Goal: Navigation & Orientation: Find specific page/section

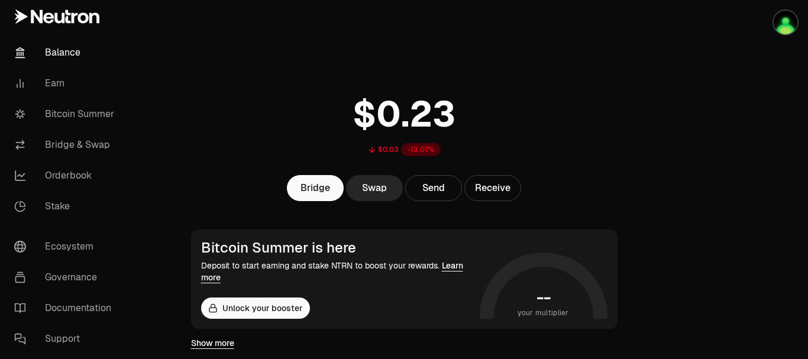
click at [191, 183] on div "Bridge Swap Send Receive" at bounding box center [404, 188] width 455 height 26
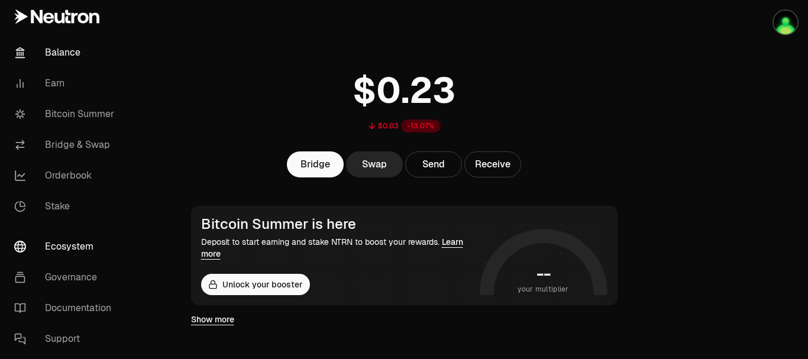
click at [67, 250] on link "Ecosystem" at bounding box center [66, 246] width 123 height 31
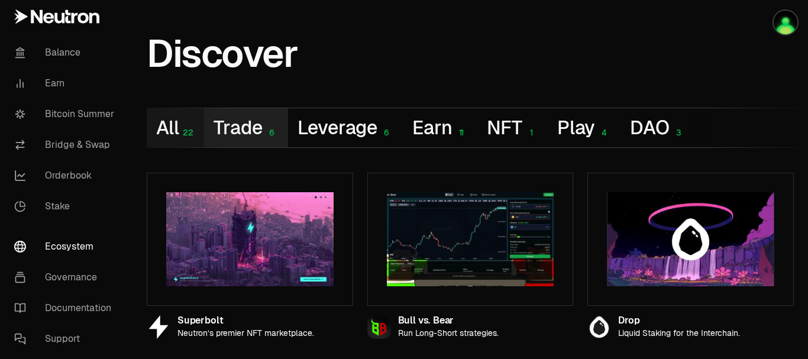
click at [251, 129] on button "Trade 6" at bounding box center [245, 127] width 83 height 39
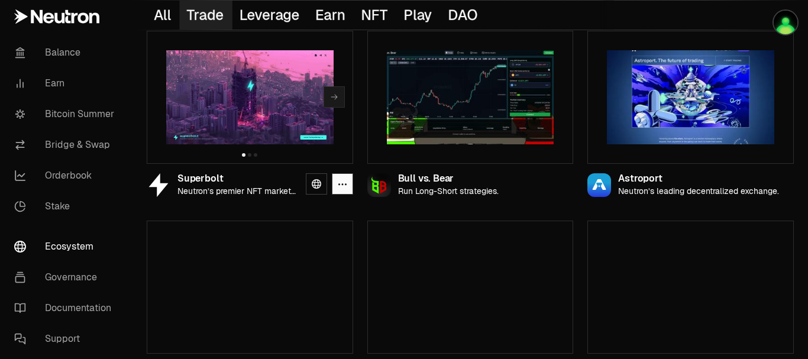
scroll to position [179, 0]
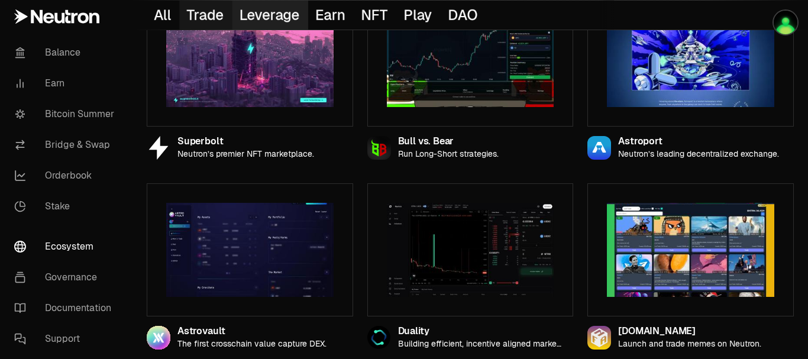
click at [276, 16] on button "Leverage 6" at bounding box center [270, 15] width 76 height 29
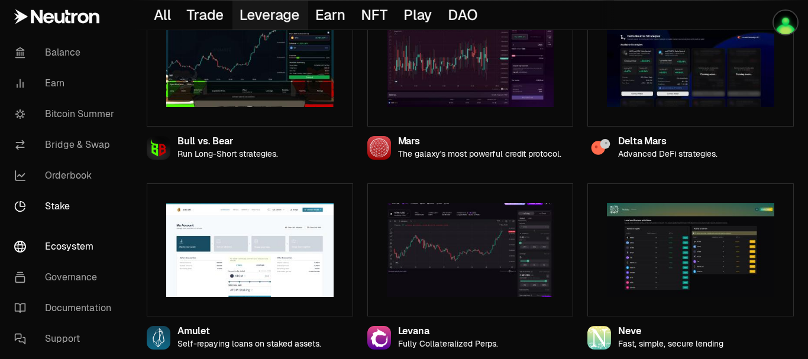
click at [125, 193] on link "Stake" at bounding box center [66, 206] width 123 height 31
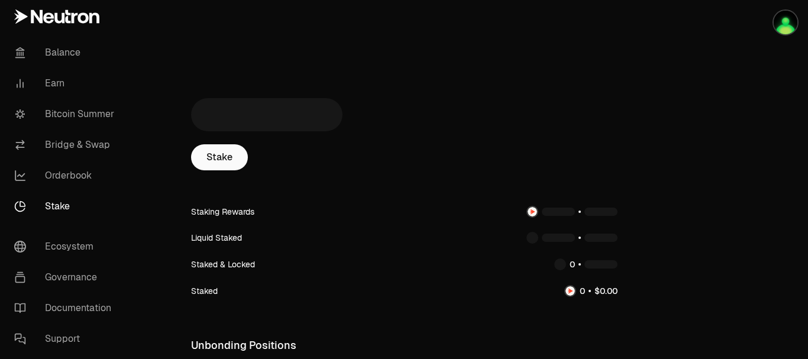
scroll to position [24, 0]
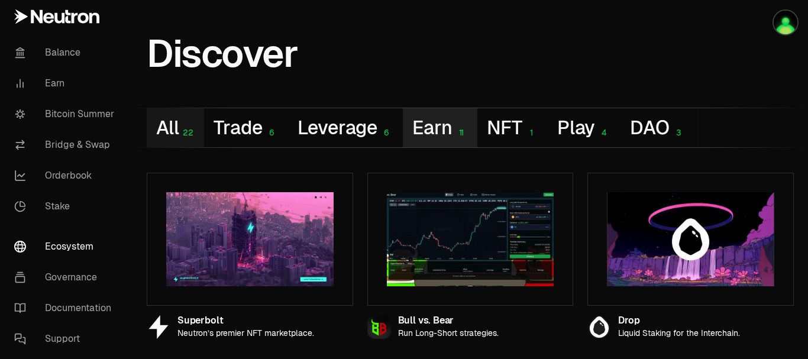
click at [429, 127] on button "Earn 11" at bounding box center [440, 127] width 74 height 39
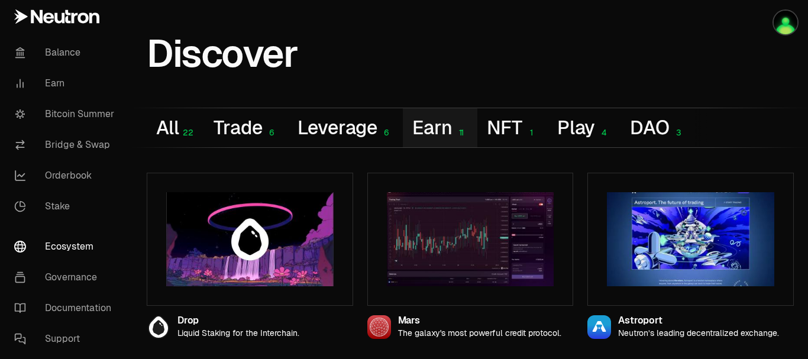
click at [132, 201] on div "Balance Earn Bitcoin Summer Bridge & Swap Orderbook Stake" at bounding box center [66, 130] width 132 height 194
click at [515, 129] on button "NFT 1" at bounding box center [512, 127] width 70 height 39
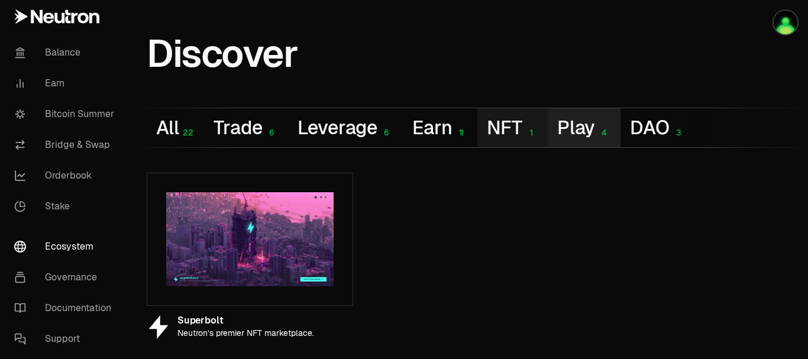
click at [570, 127] on button "Play 4" at bounding box center [583, 127] width 73 height 39
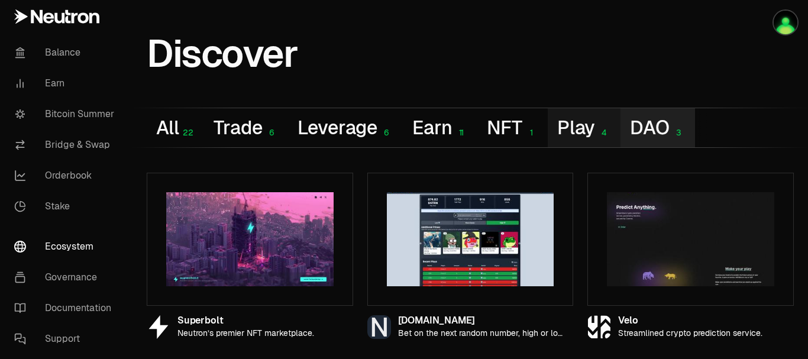
click at [640, 127] on button "DAO 3" at bounding box center [657, 127] width 74 height 39
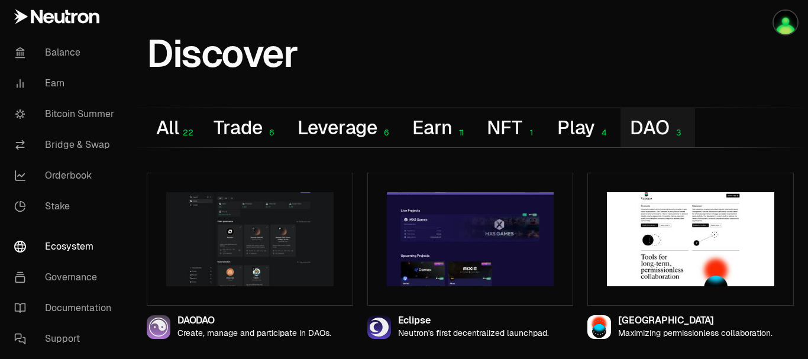
click at [760, 135] on div "All 22 Trade 6 Leverage 6 Earn 11 NFT 1 Play 4 DAO 3" at bounding box center [470, 127] width 647 height 39
click at [178, 129] on button "All 22" at bounding box center [175, 127] width 57 height 39
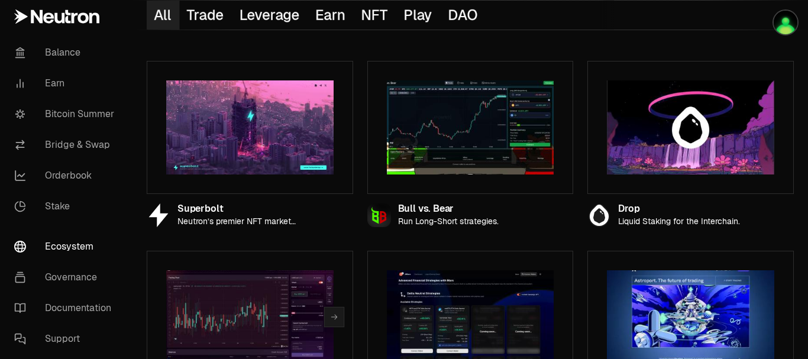
scroll to position [88, 0]
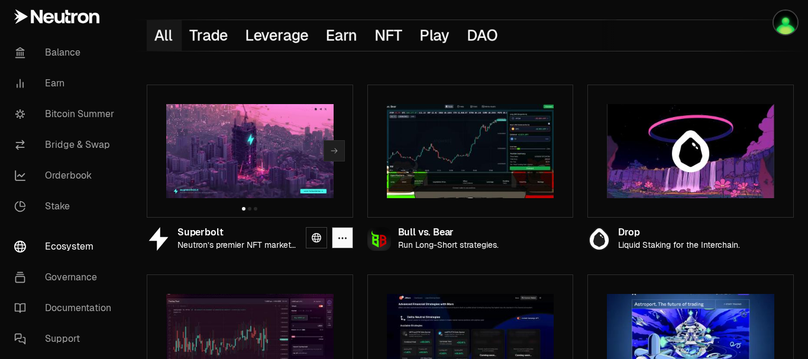
click at [334, 152] on icon "button" at bounding box center [333, 150] width 9 height 9
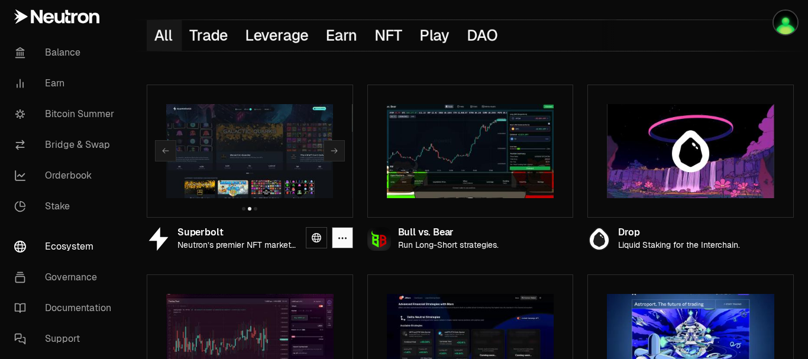
click at [255, 160] on img at bounding box center [249, 151] width 167 height 94
click at [168, 154] on icon "button" at bounding box center [165, 150] width 9 height 9
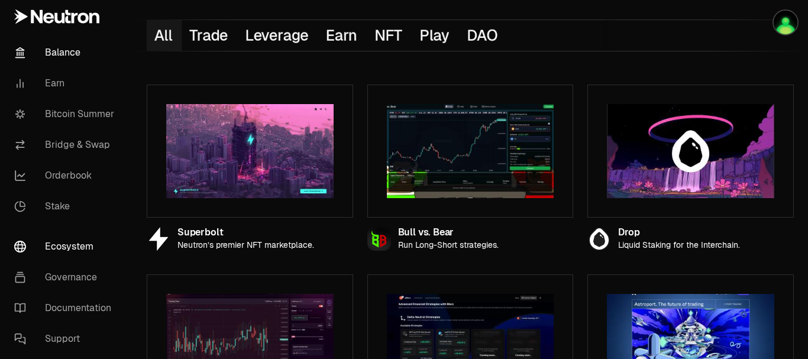
click at [67, 47] on link "Balance" at bounding box center [66, 52] width 123 height 31
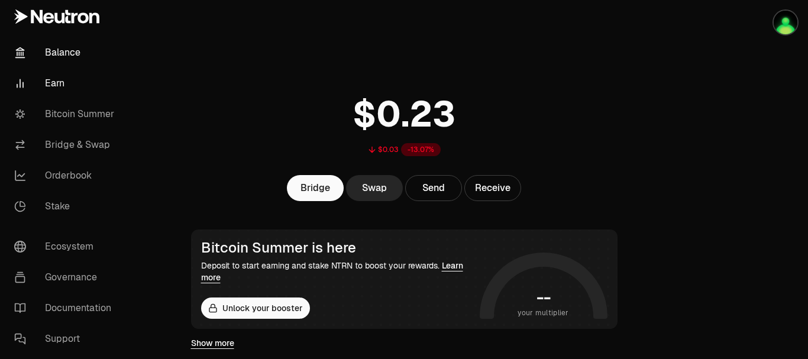
click at [51, 82] on link "Earn" at bounding box center [66, 83] width 123 height 31
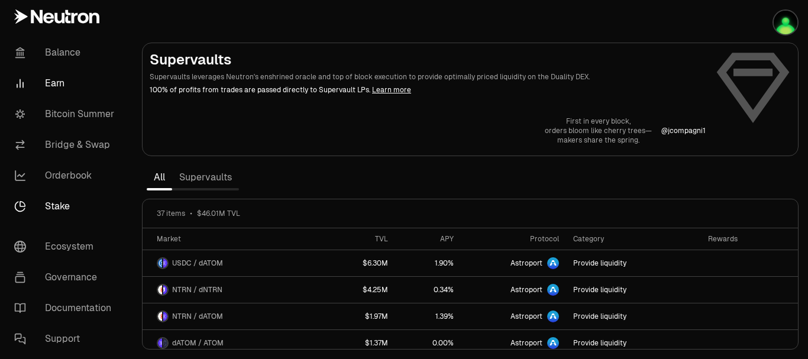
click at [59, 204] on link "Stake" at bounding box center [66, 206] width 123 height 31
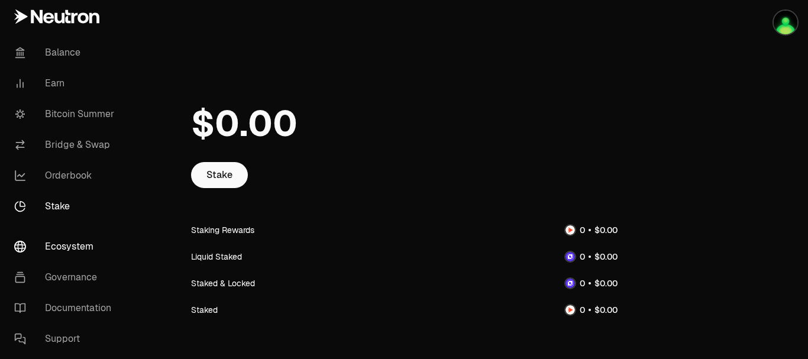
click at [68, 243] on link "Ecosystem" at bounding box center [66, 246] width 123 height 31
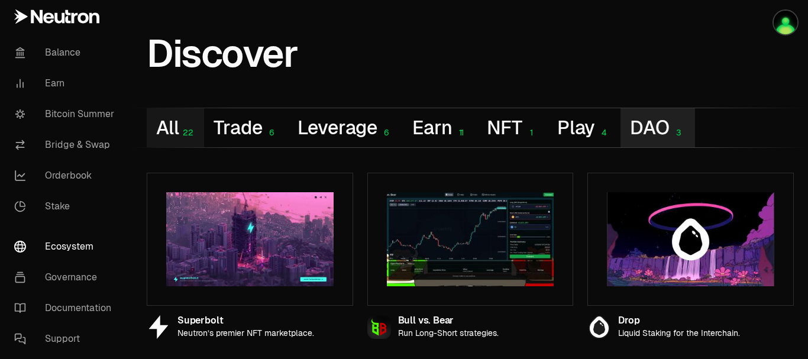
click at [638, 129] on button "DAO 3" at bounding box center [657, 127] width 74 height 39
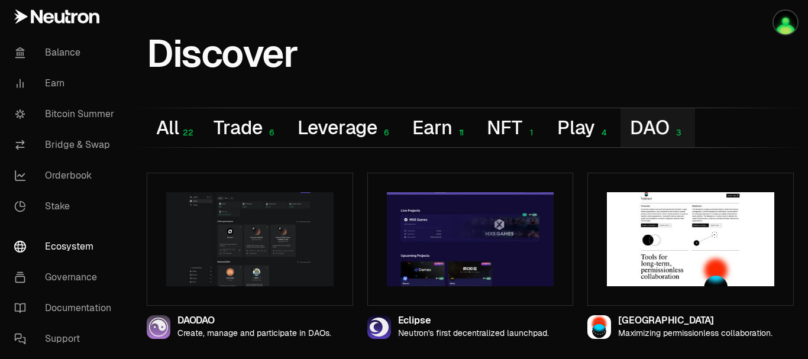
click at [132, 283] on div "DAODAO Create, manage and participate in [DEMOGRAPHIC_DATA]. Eclipse Neutron's …" at bounding box center [469, 248] width 675 height 200
click at [317, 325] on icon at bounding box center [316, 325] width 9 height 9
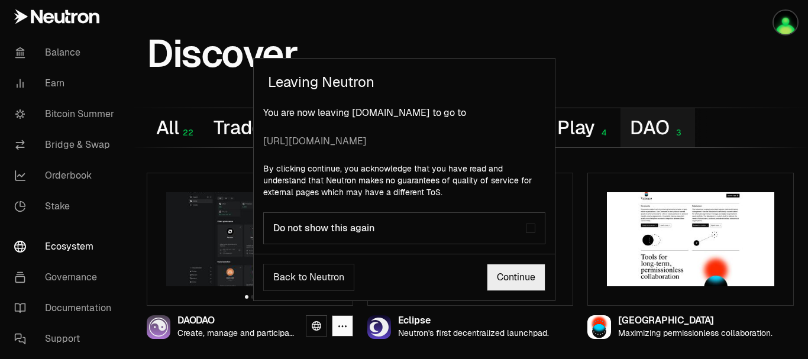
click at [501, 278] on link "Continue" at bounding box center [516, 277] width 59 height 27
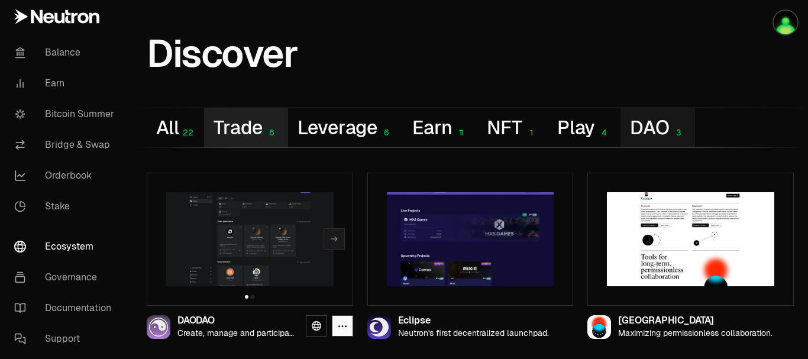
click at [236, 124] on button "Trade 6" at bounding box center [245, 127] width 83 height 39
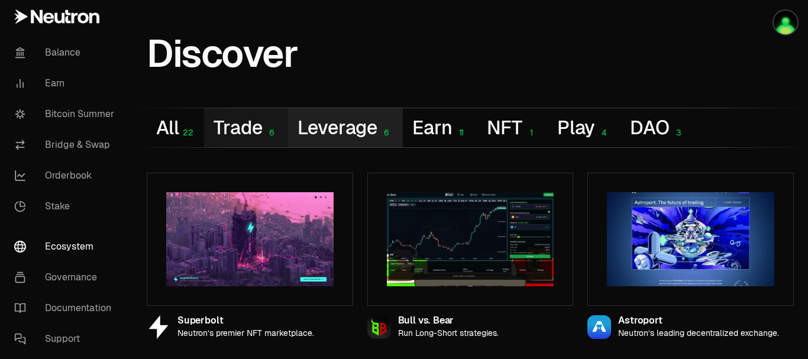
click at [335, 125] on button "Leverage 6" at bounding box center [345, 127] width 115 height 39
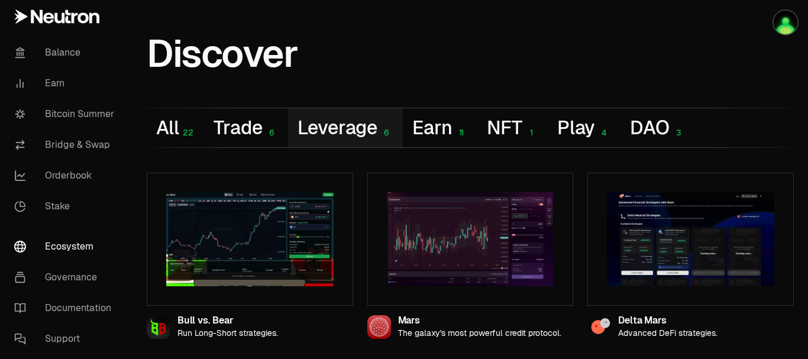
click at [137, 164] on div "Bull vs. Bear Run Long-Short strategies. Mars The galaxy's most powerful credit…" at bounding box center [469, 343] width 675 height 390
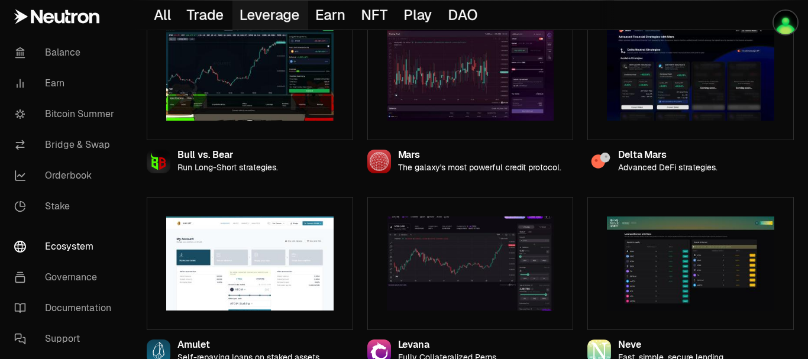
scroll to position [179, 0]
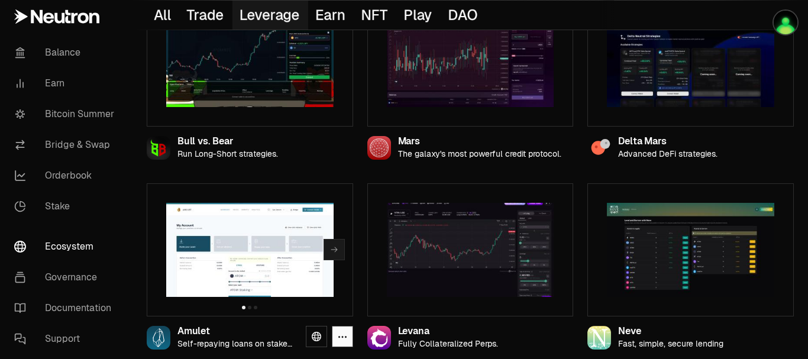
click at [246, 255] on img at bounding box center [249, 250] width 167 height 94
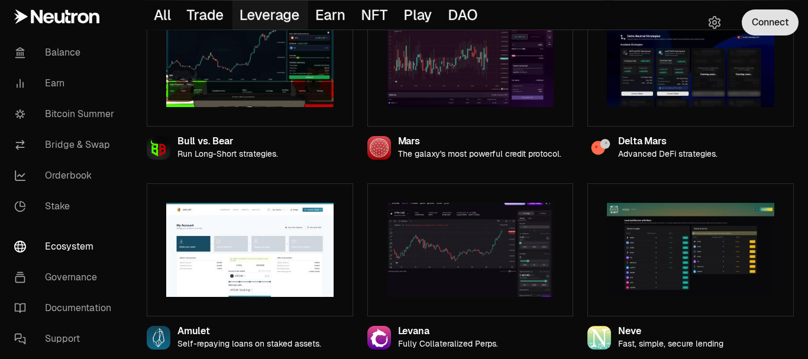
click at [774, 25] on button "Connect" at bounding box center [769, 22] width 57 height 26
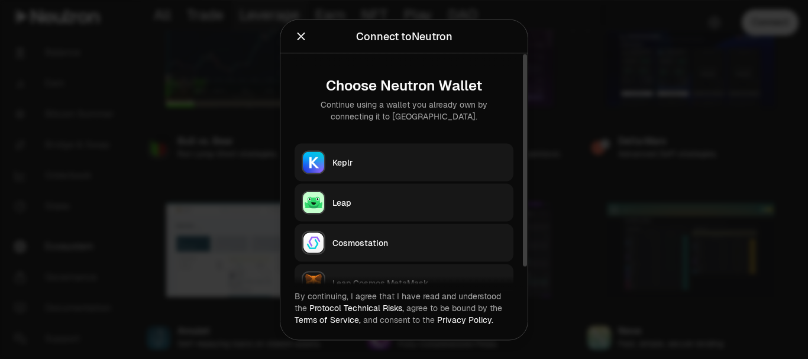
click at [442, 154] on button "Keplr" at bounding box center [403, 162] width 219 height 38
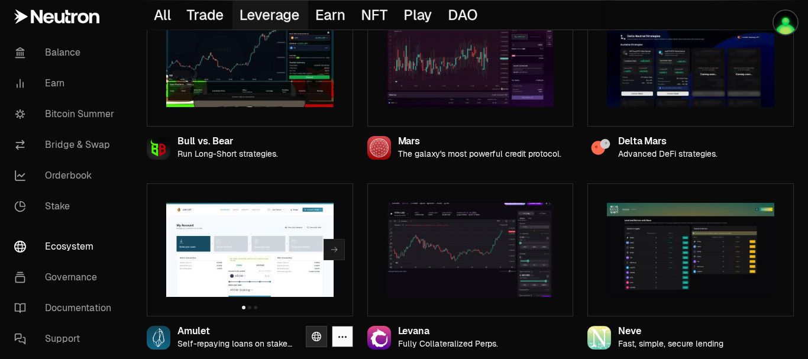
click at [313, 335] on icon at bounding box center [316, 336] width 9 height 9
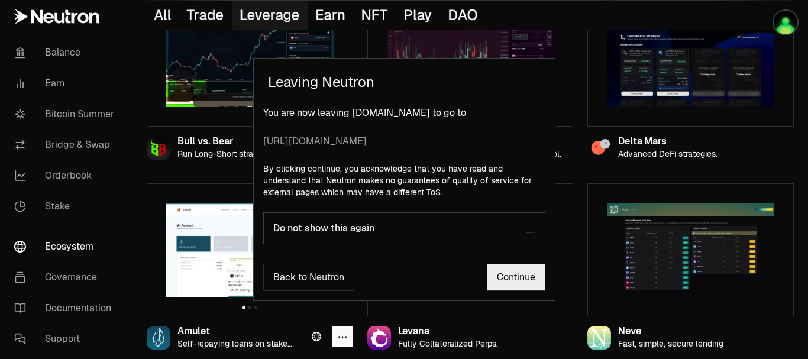
click at [500, 278] on link "Continue" at bounding box center [516, 277] width 59 height 27
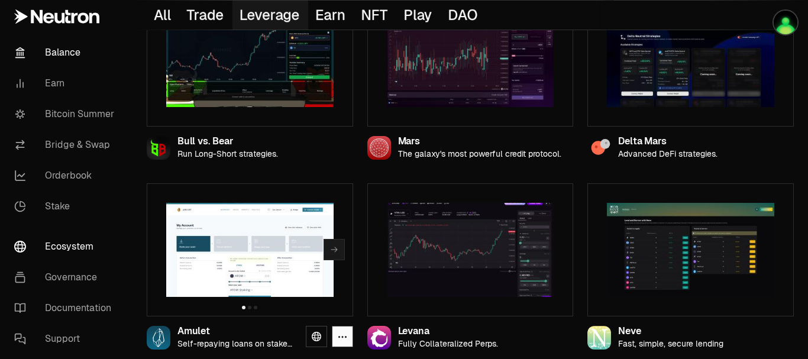
click at [61, 53] on link "Balance" at bounding box center [66, 52] width 123 height 31
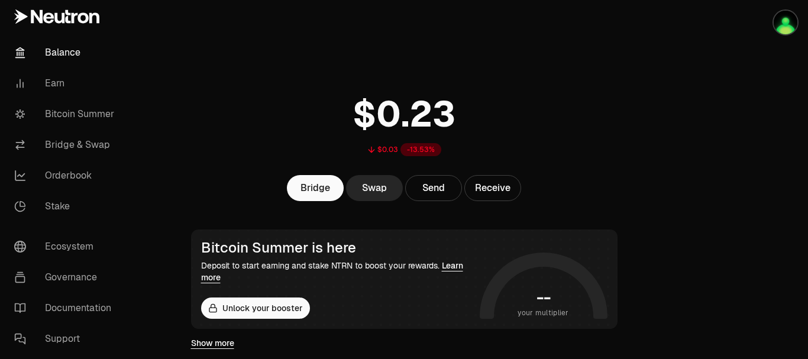
click at [160, 172] on main "$0.03 -13.53% Bridge Swap Send Receive Bitcoin Summer is here Deposit to start …" at bounding box center [469, 324] width 675 height 649
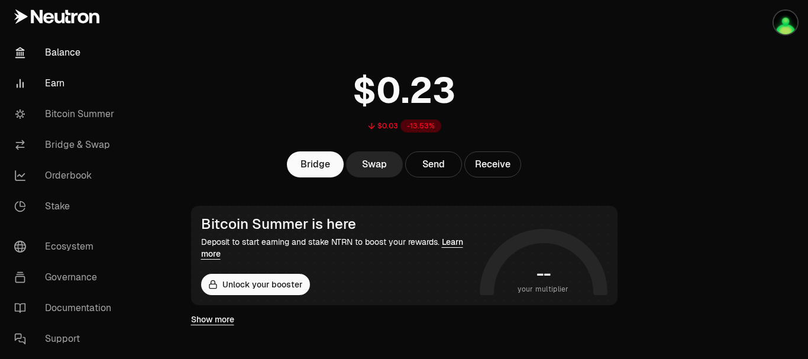
click at [63, 80] on link "Earn" at bounding box center [66, 83] width 123 height 31
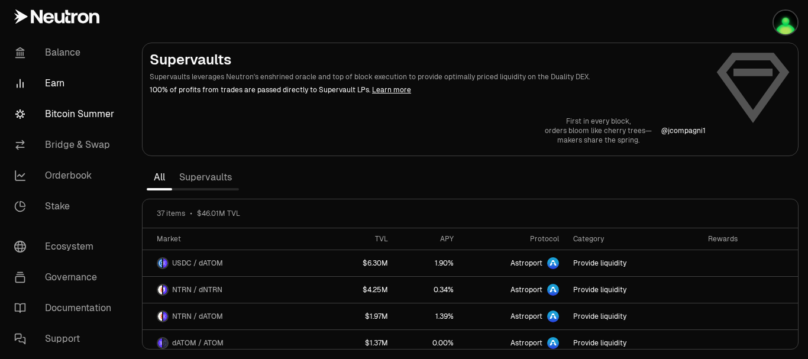
click at [92, 111] on link "Bitcoin Summer" at bounding box center [66, 114] width 123 height 31
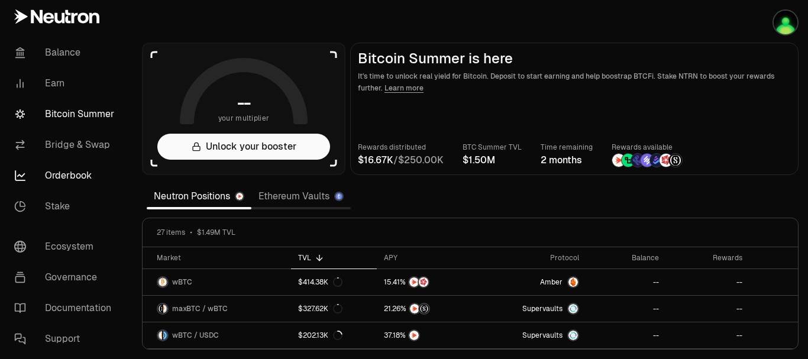
click at [75, 173] on link "Orderbook" at bounding box center [66, 175] width 123 height 31
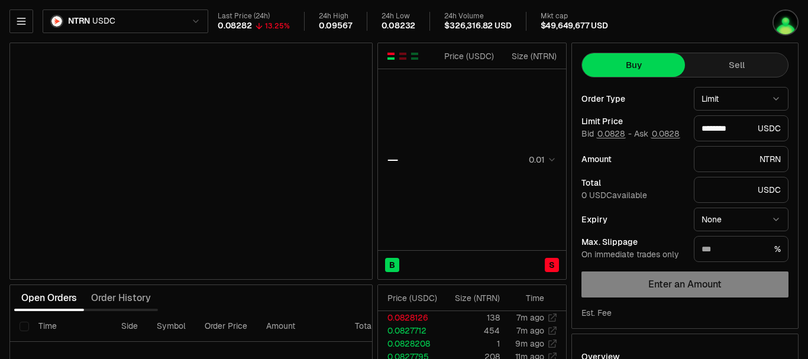
type input "********"
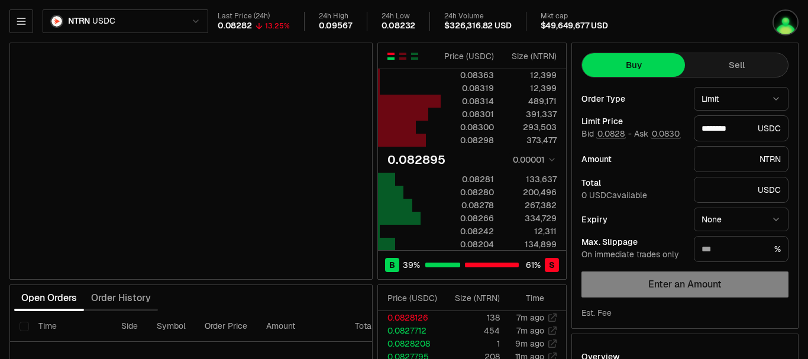
click at [196, 24] on html "Balance Earn Bitcoin Summer Bridge & Swap Orderbook Stake Ecosystem Governance …" at bounding box center [404, 257] width 808 height 515
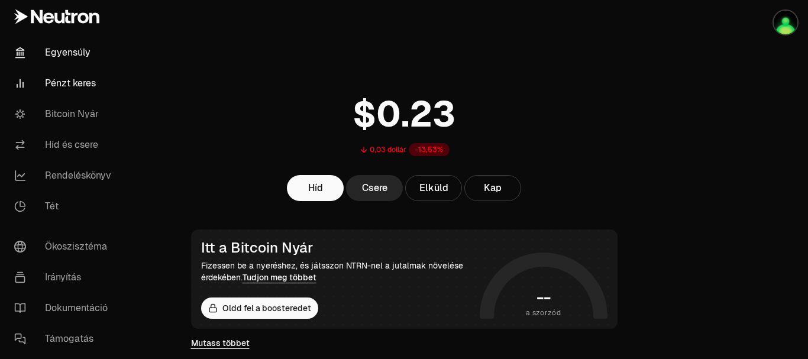
click at [87, 87] on font "Pénzt keres" at bounding box center [70, 83] width 51 height 12
